Goal: Book appointment/travel/reservation

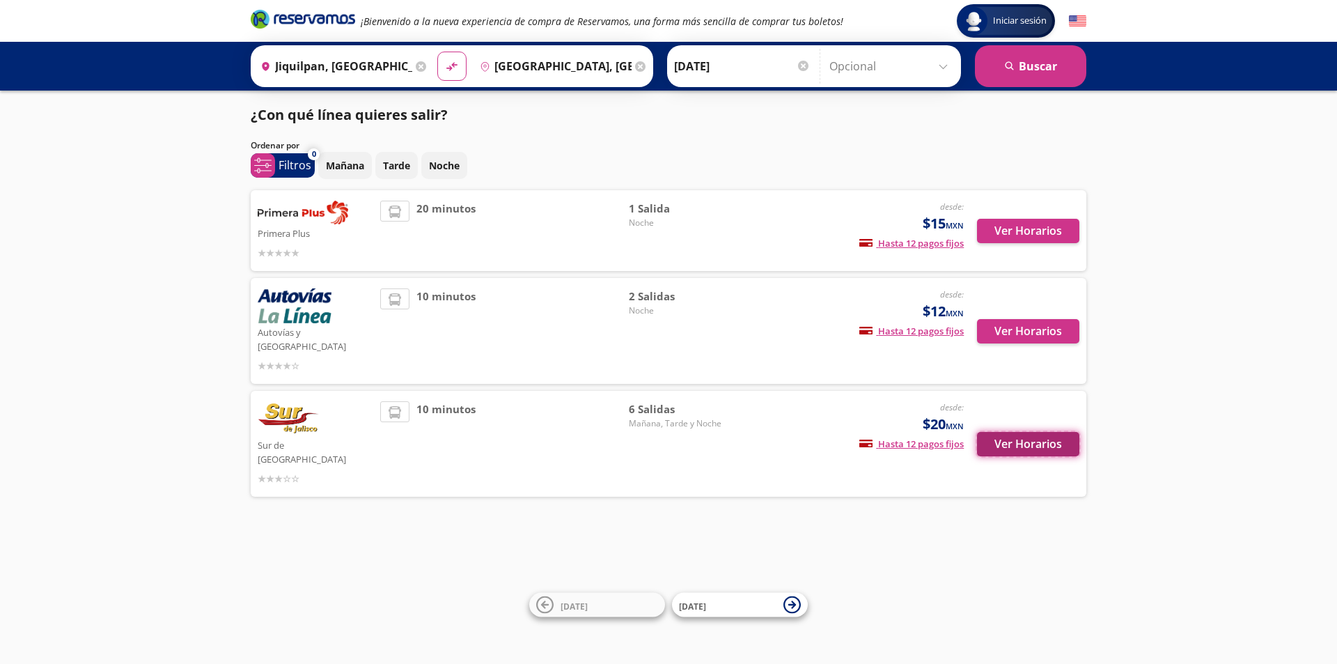
click at [1046, 432] on button "Ver Horarios" at bounding box center [1028, 444] width 102 height 24
click at [1041, 321] on button "Ver Horarios" at bounding box center [1028, 331] width 102 height 24
click at [1048, 236] on button "Ver Horarios" at bounding box center [1028, 231] width 102 height 24
click at [1017, 432] on button "Ver Horarios" at bounding box center [1028, 444] width 102 height 24
